Goal: Task Accomplishment & Management: Use online tool/utility

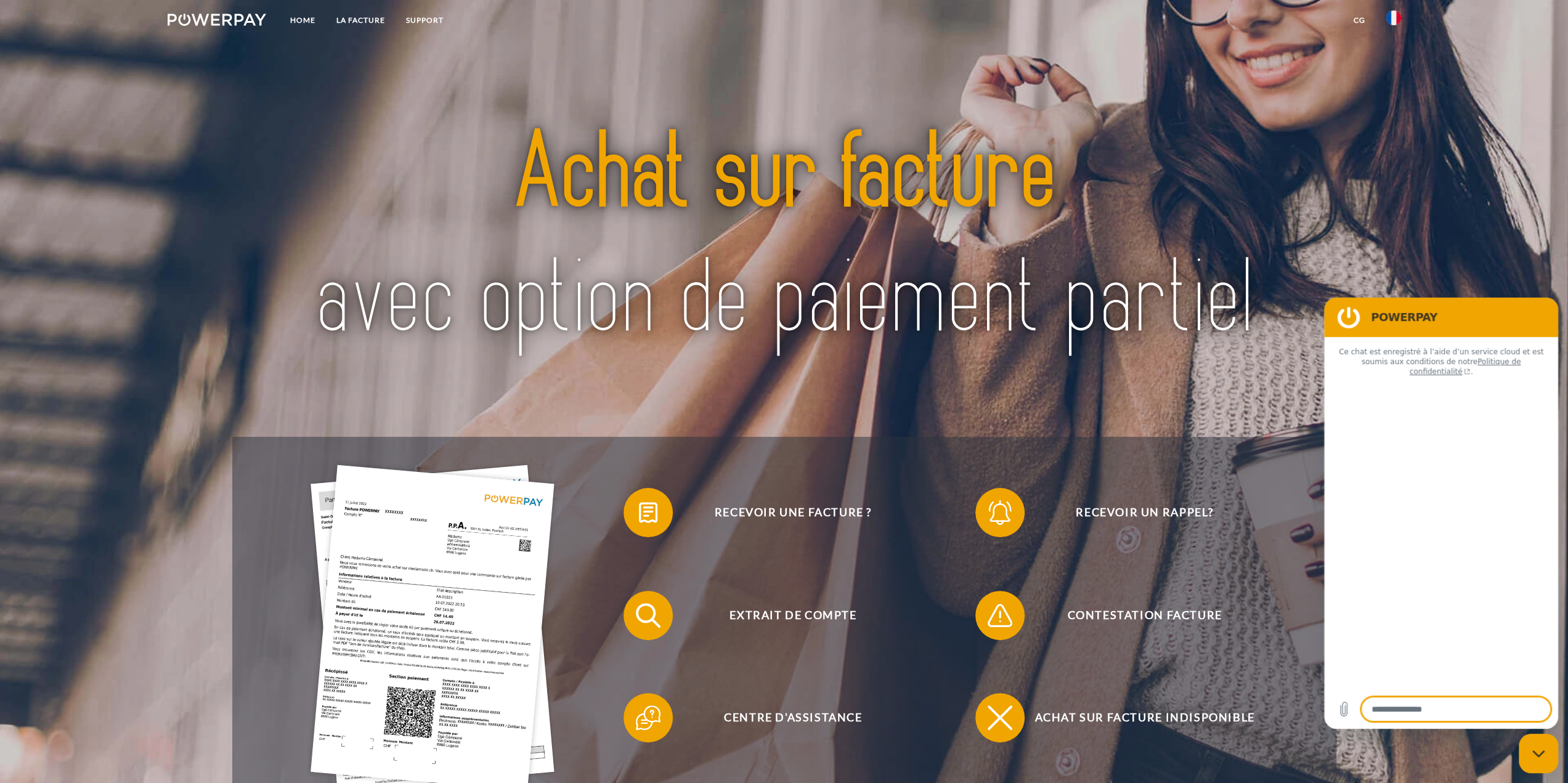
type textarea "*"
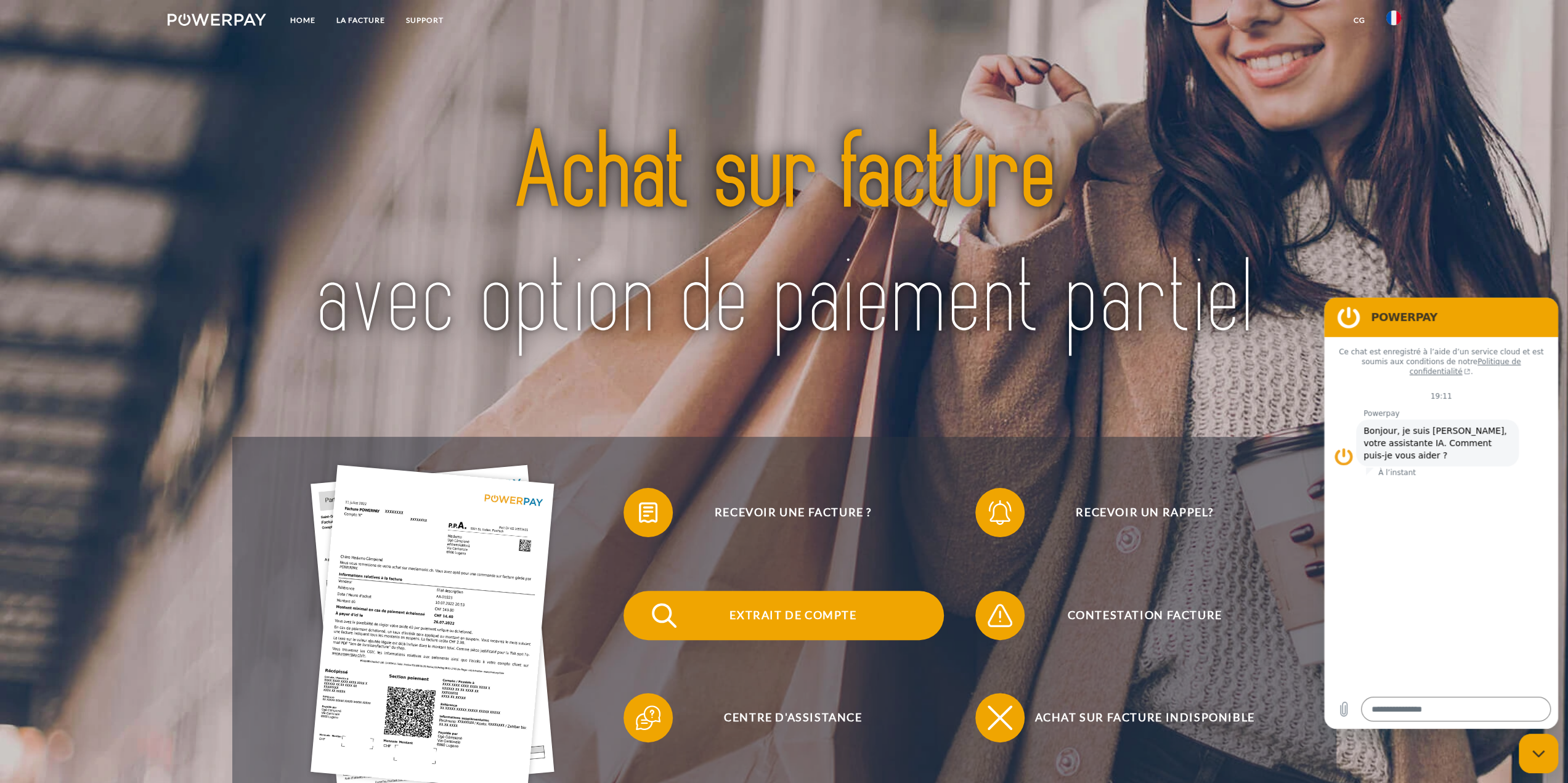
click at [721, 620] on span "Extrait de compte" at bounding box center [792, 616] width 302 height 50
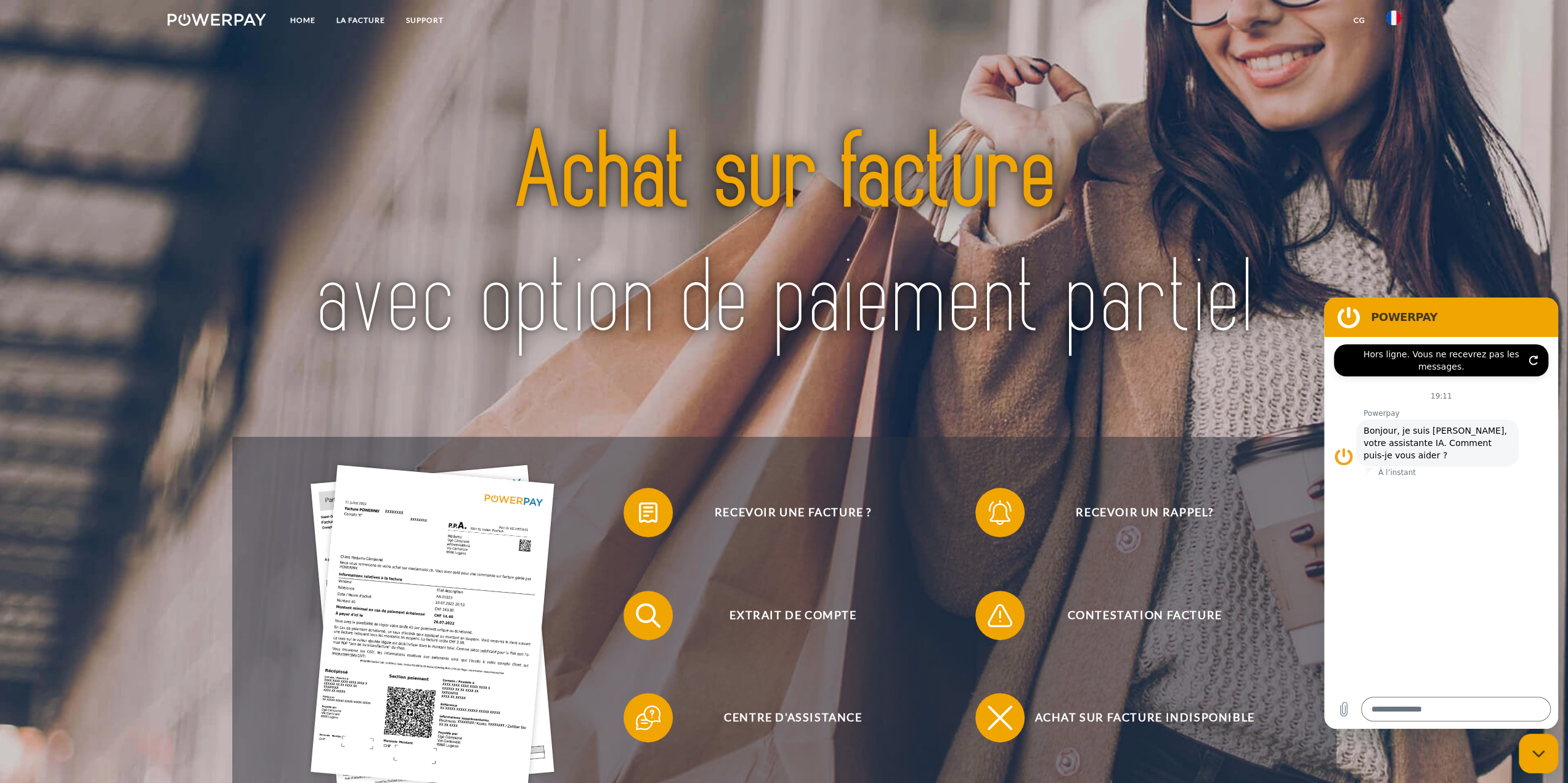
click at [1396, 21] on img at bounding box center [1393, 17] width 15 height 15
click at [1395, 21] on img at bounding box center [1393, 17] width 15 height 15
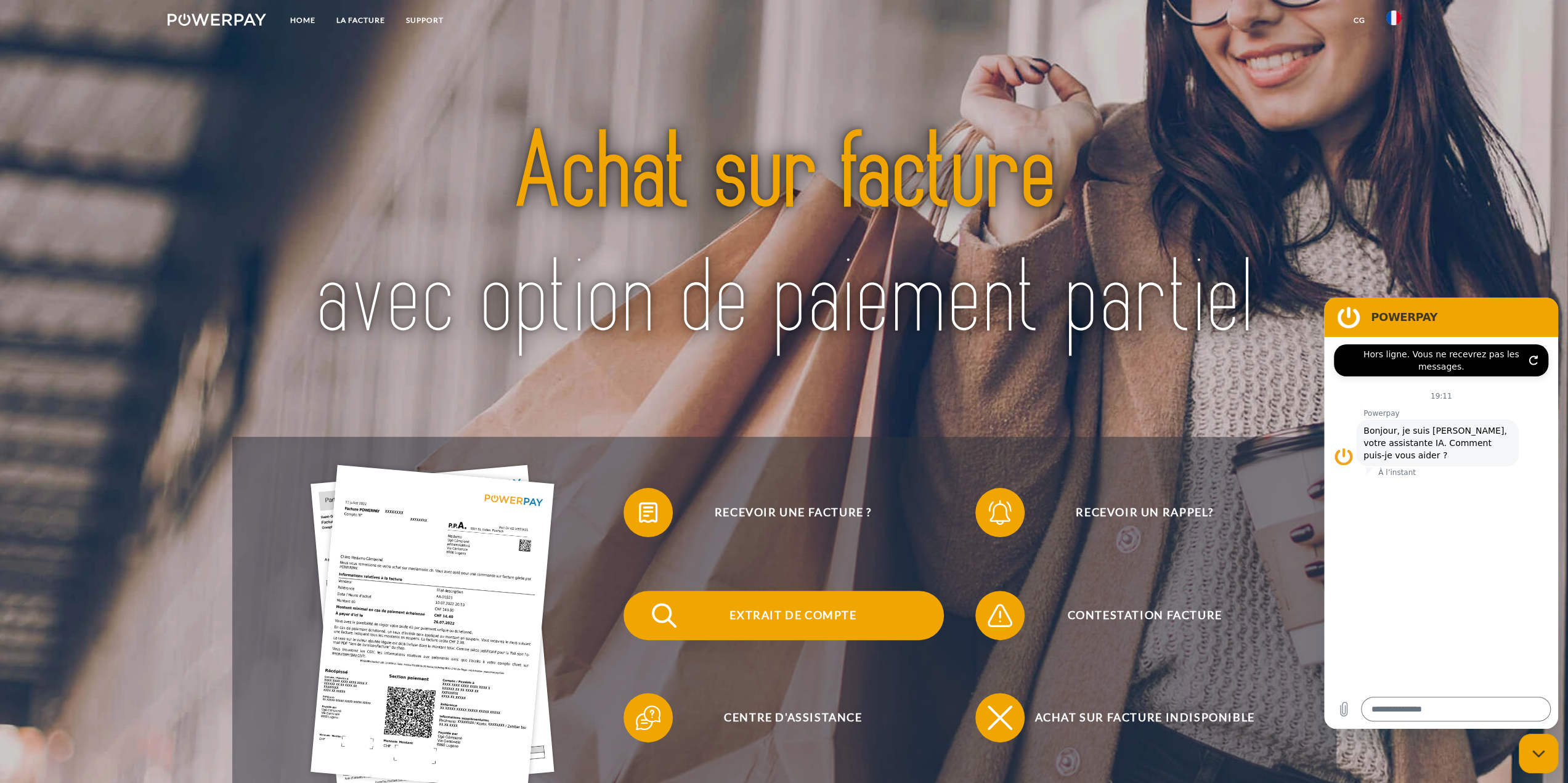
click at [716, 597] on span "Extrait de compte" at bounding box center [792, 616] width 302 height 50
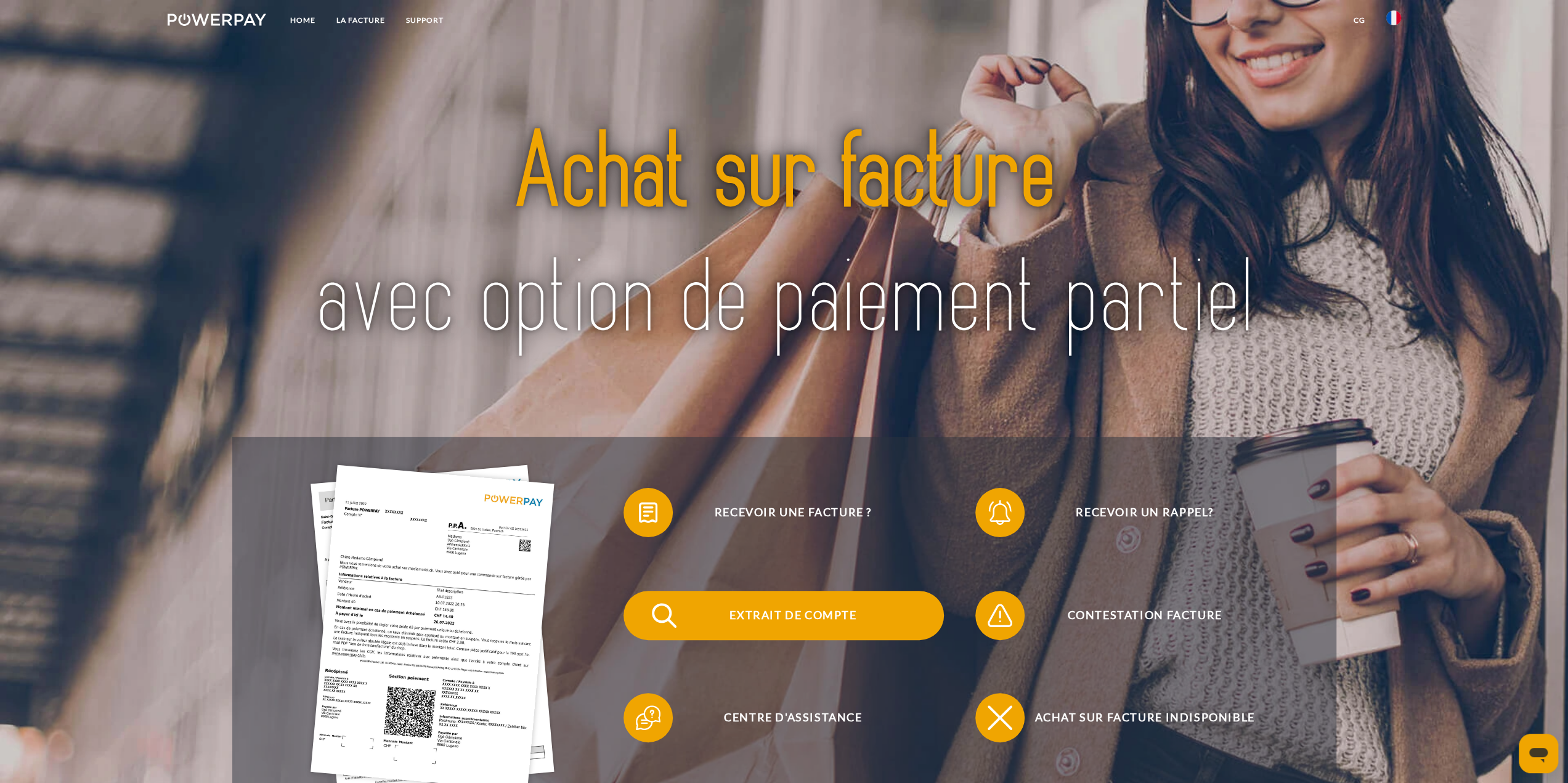
click at [717, 637] on span "Extrait de compte" at bounding box center [792, 616] width 302 height 50
